Goal: Navigation & Orientation: Find specific page/section

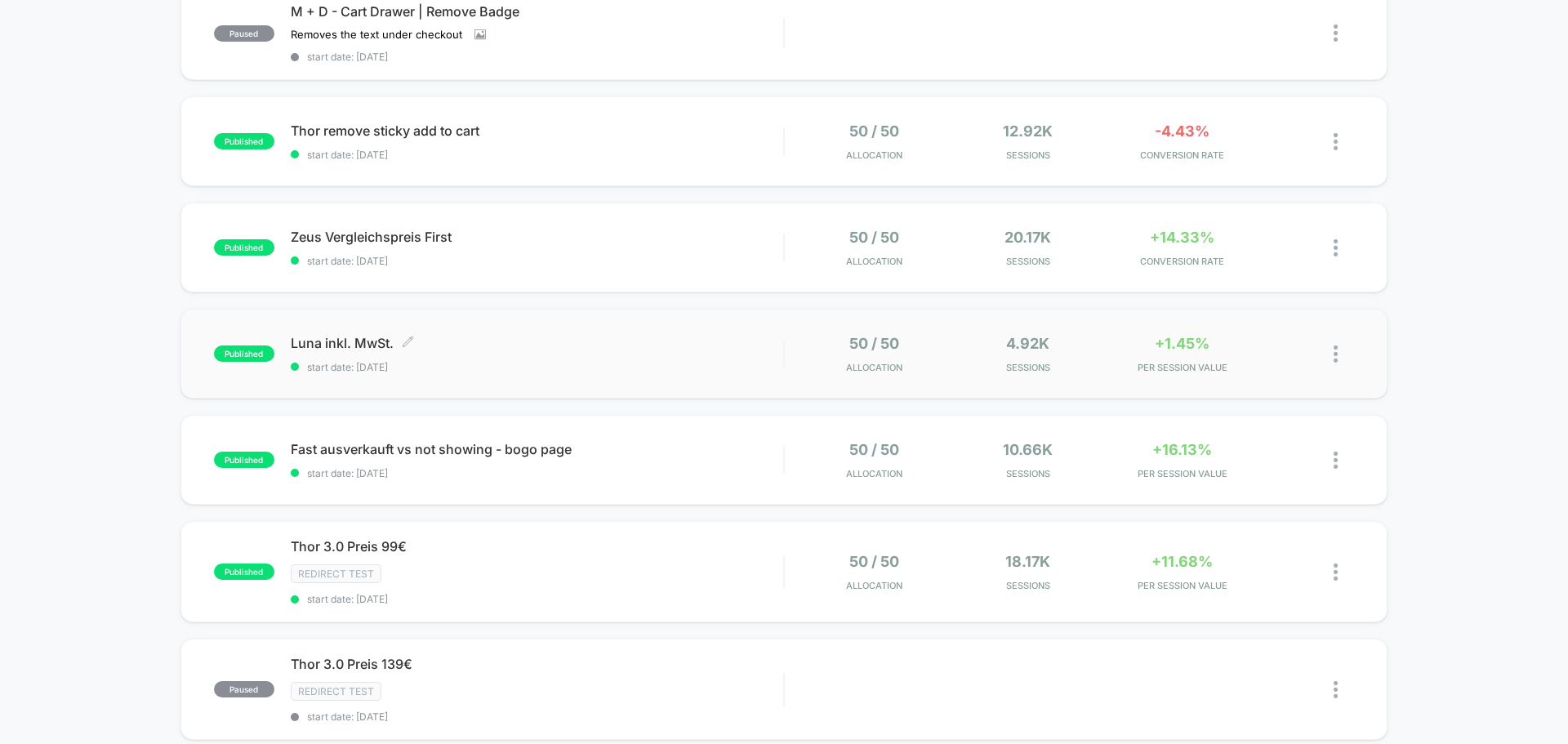
scroll to position [163, 0]
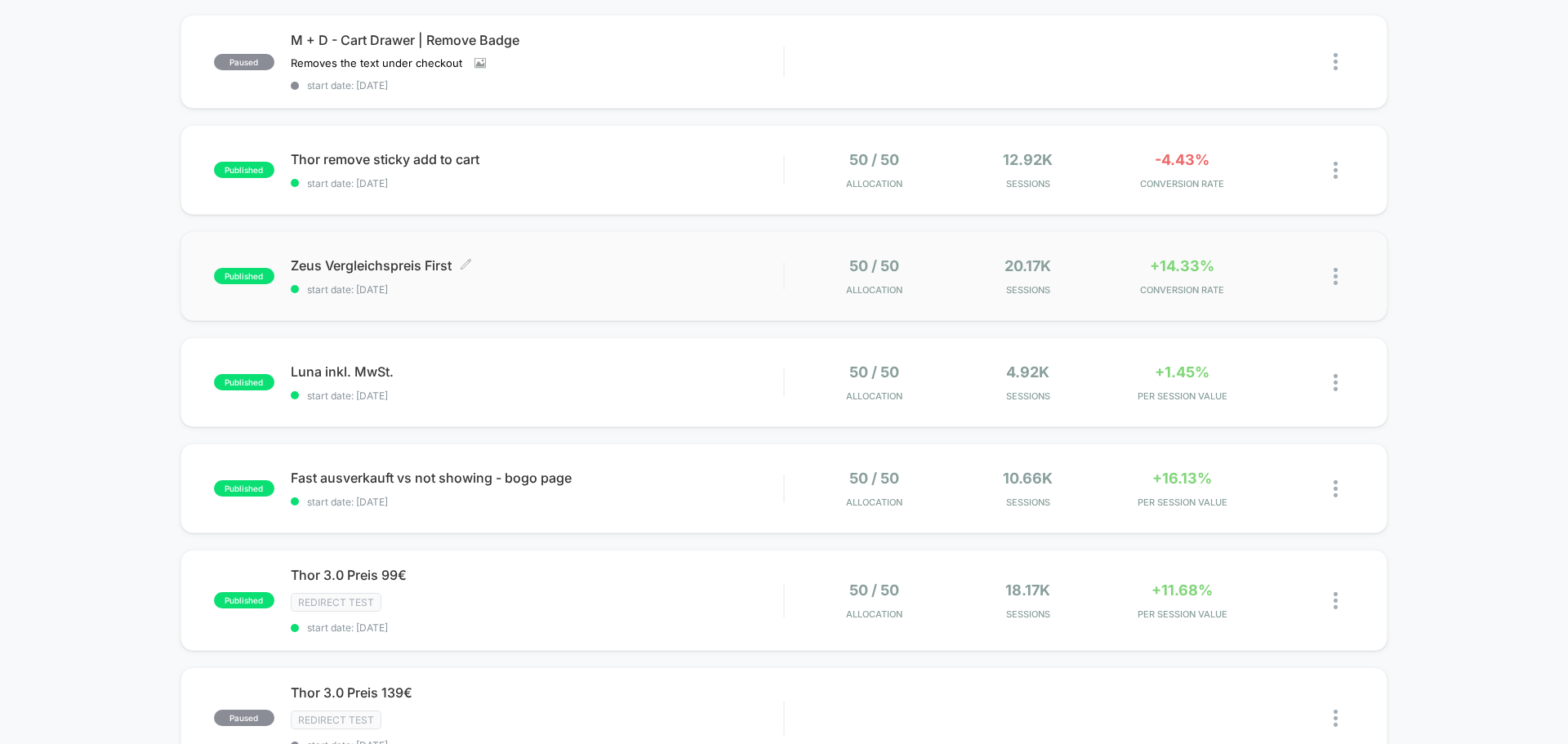
click at [548, 277] on div "Zeus Vergleichspreis First Click to edit experience details Click to edit exper…" at bounding box center [537, 277] width 492 height 38
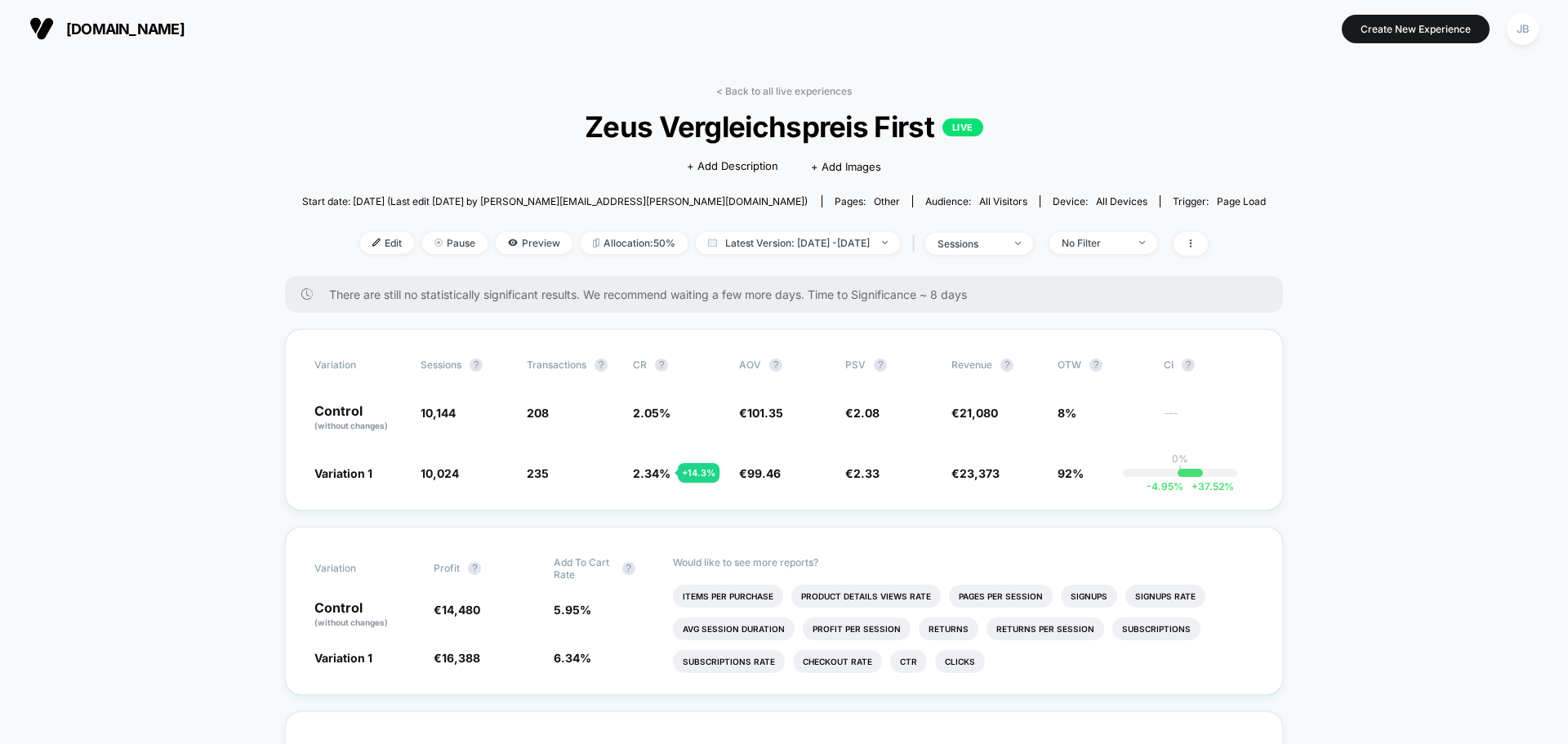
scroll to position [82, 0]
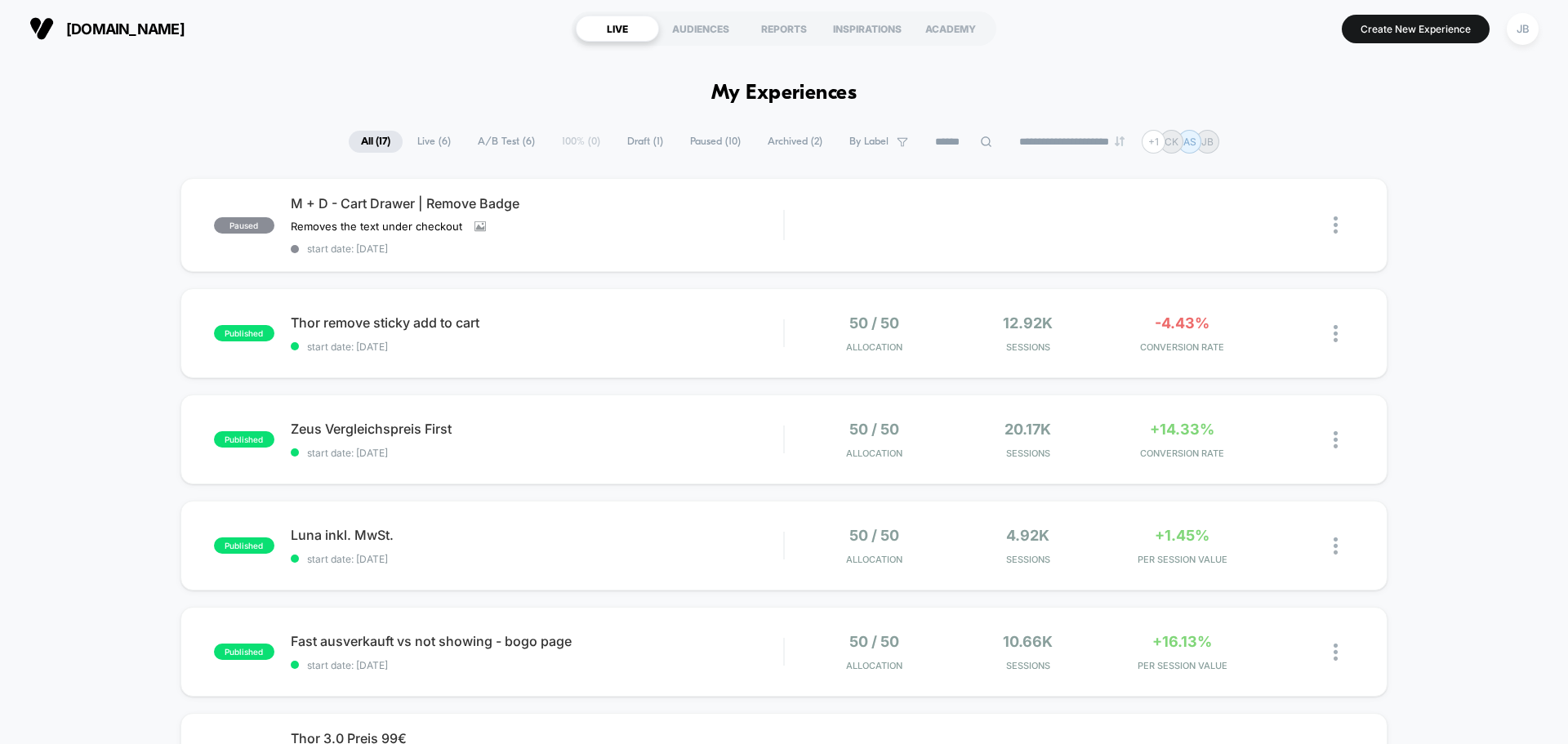
click at [792, 88] on h1 "My Experiences" at bounding box center [784, 93] width 146 height 23
